Goal: Entertainment & Leisure: Consume media (video, audio)

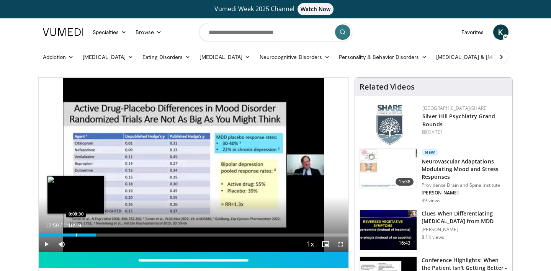
click at [76, 235] on div "Progress Bar" at bounding box center [76, 235] width 1 height 3
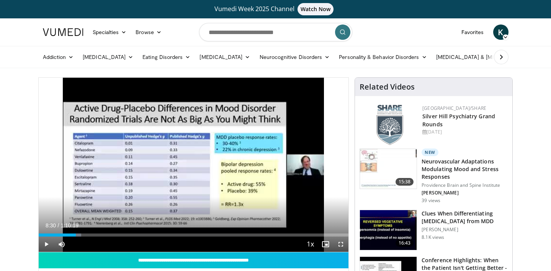
click at [45, 243] on span "Video Player" at bounding box center [46, 244] width 15 height 15
click at [341, 244] on span "Video Player" at bounding box center [340, 244] width 15 height 15
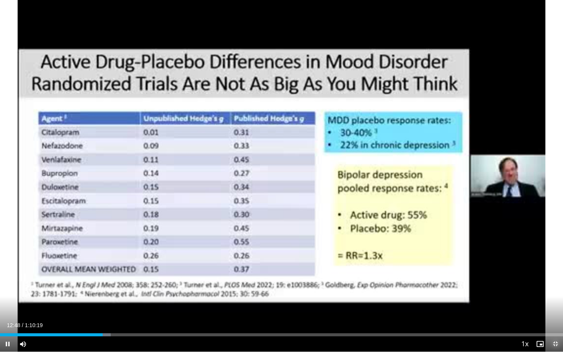
click at [551, 271] on span "Video Player" at bounding box center [554, 344] width 15 height 15
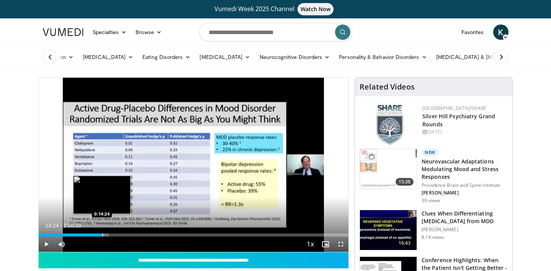
click at [102, 236] on div "Progress Bar" at bounding box center [102, 235] width 1 height 3
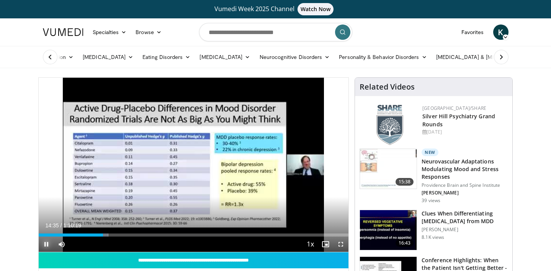
click at [46, 245] on span "Video Player" at bounding box center [46, 244] width 15 height 15
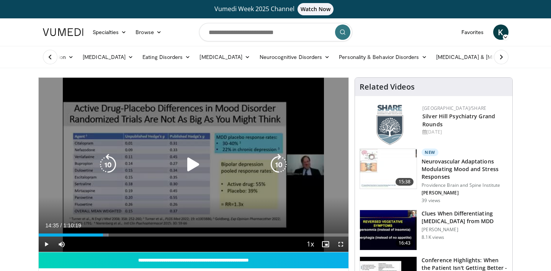
click at [190, 170] on icon "Video Player" at bounding box center [193, 164] width 21 height 21
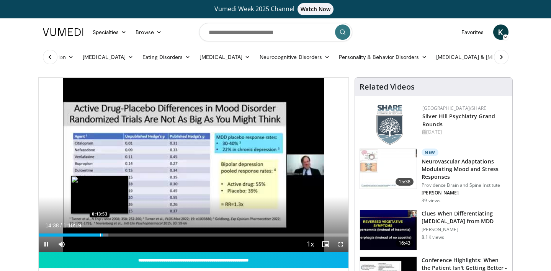
click at [99, 234] on div "Loaded : 22.48% 0:14:38 0:13:53" at bounding box center [194, 235] width 310 height 3
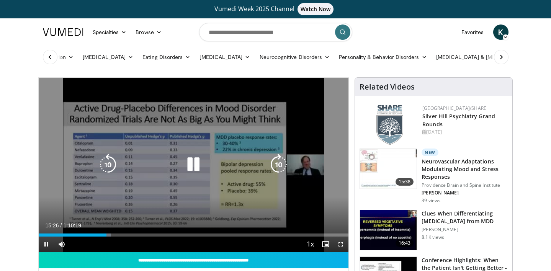
click at [167, 139] on div "10 seconds Tap to unmute" at bounding box center [194, 165] width 310 height 174
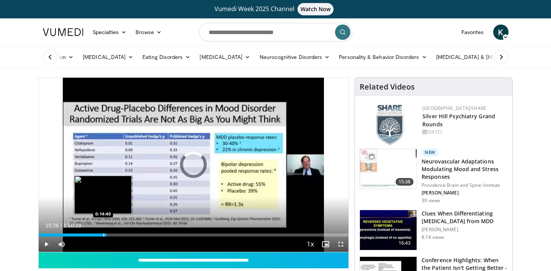
click at [103, 235] on div "Progress Bar" at bounding box center [103, 235] width 1 height 3
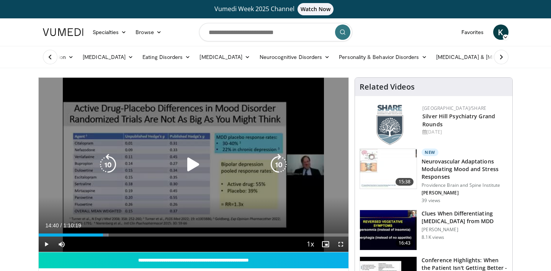
click at [190, 165] on icon "Video Player" at bounding box center [193, 164] width 21 height 21
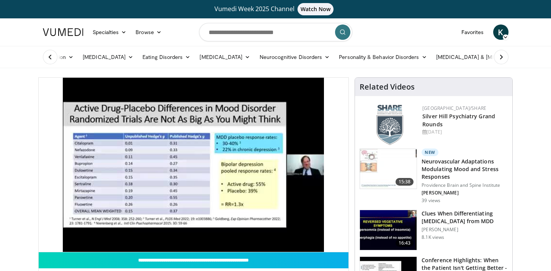
click at [189, 167] on div "10 seconds Tap to unmute" at bounding box center [194, 165] width 310 height 174
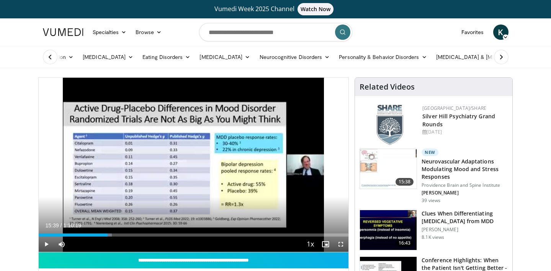
click at [189, 167] on div "10 seconds Tap to unmute" at bounding box center [194, 165] width 310 height 174
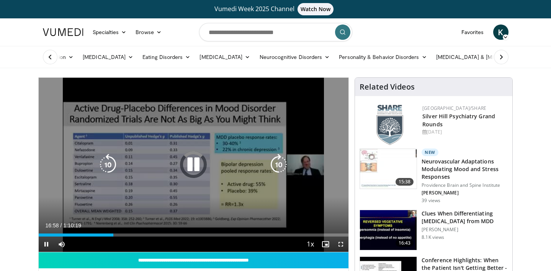
click at [238, 197] on div "10 seconds Tap to unmute" at bounding box center [194, 165] width 310 height 174
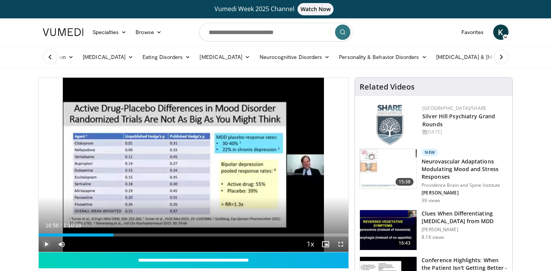
click at [45, 242] on span "Video Player" at bounding box center [46, 244] width 15 height 15
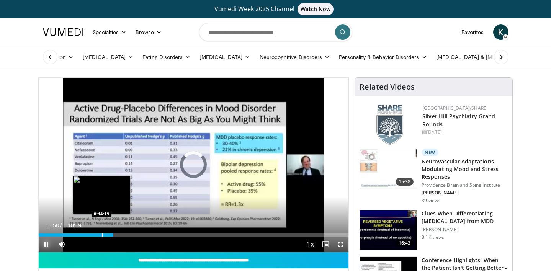
click at [102, 236] on div "Progress Bar" at bounding box center [102, 235] width 1 height 3
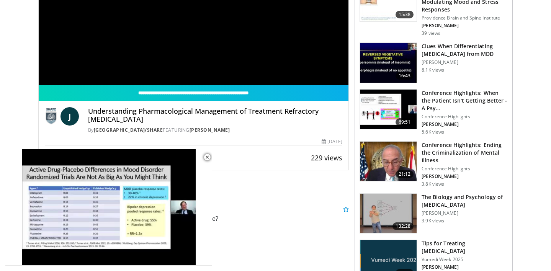
scroll to position [168, 0]
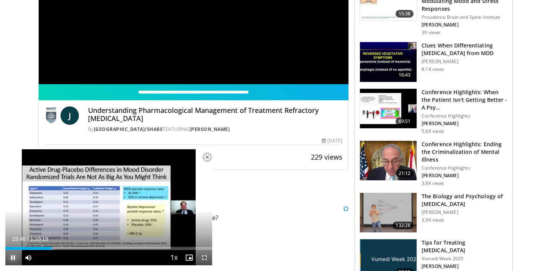
click at [15, 255] on span "Video Player" at bounding box center [12, 257] width 15 height 15
